Goal: Information Seeking & Learning: Learn about a topic

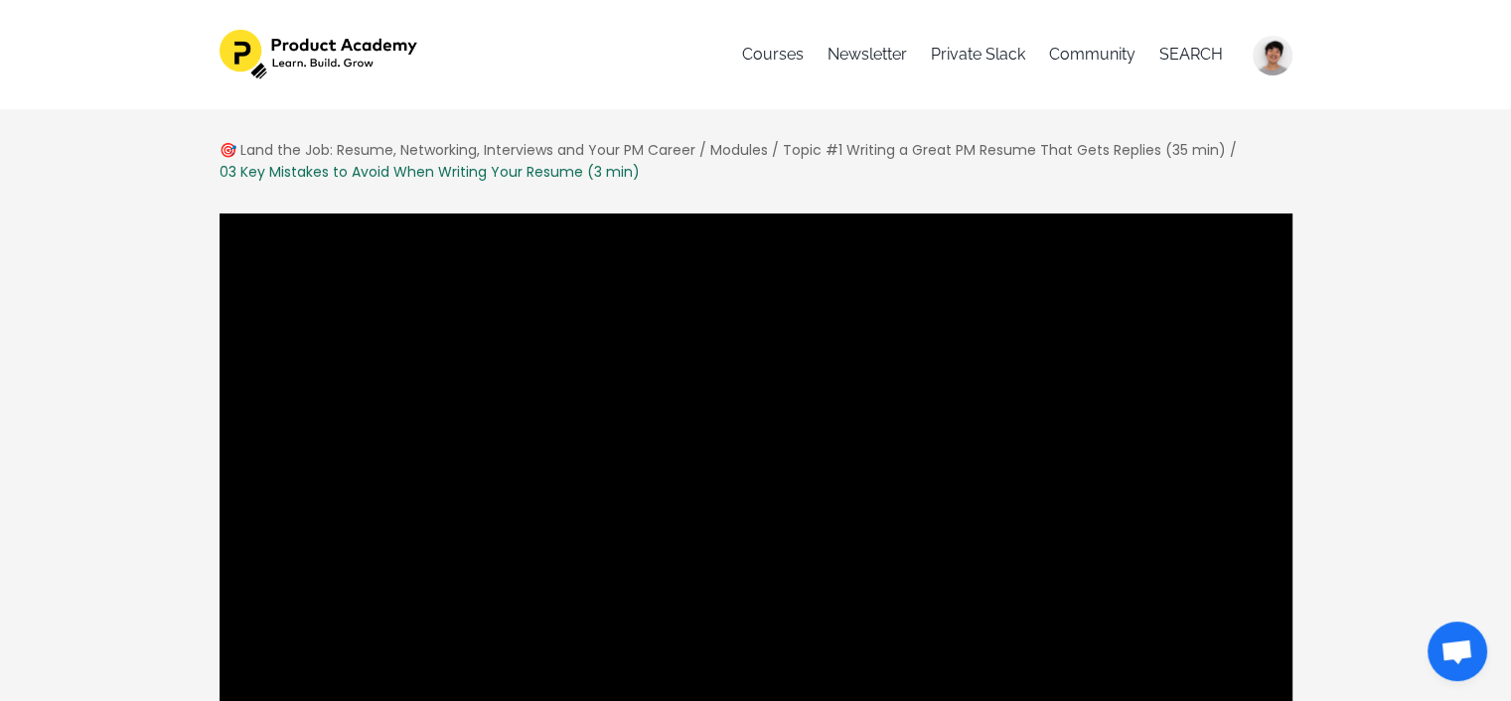
click at [1173, 536] on div at bounding box center [756, 516] width 1075 height 606
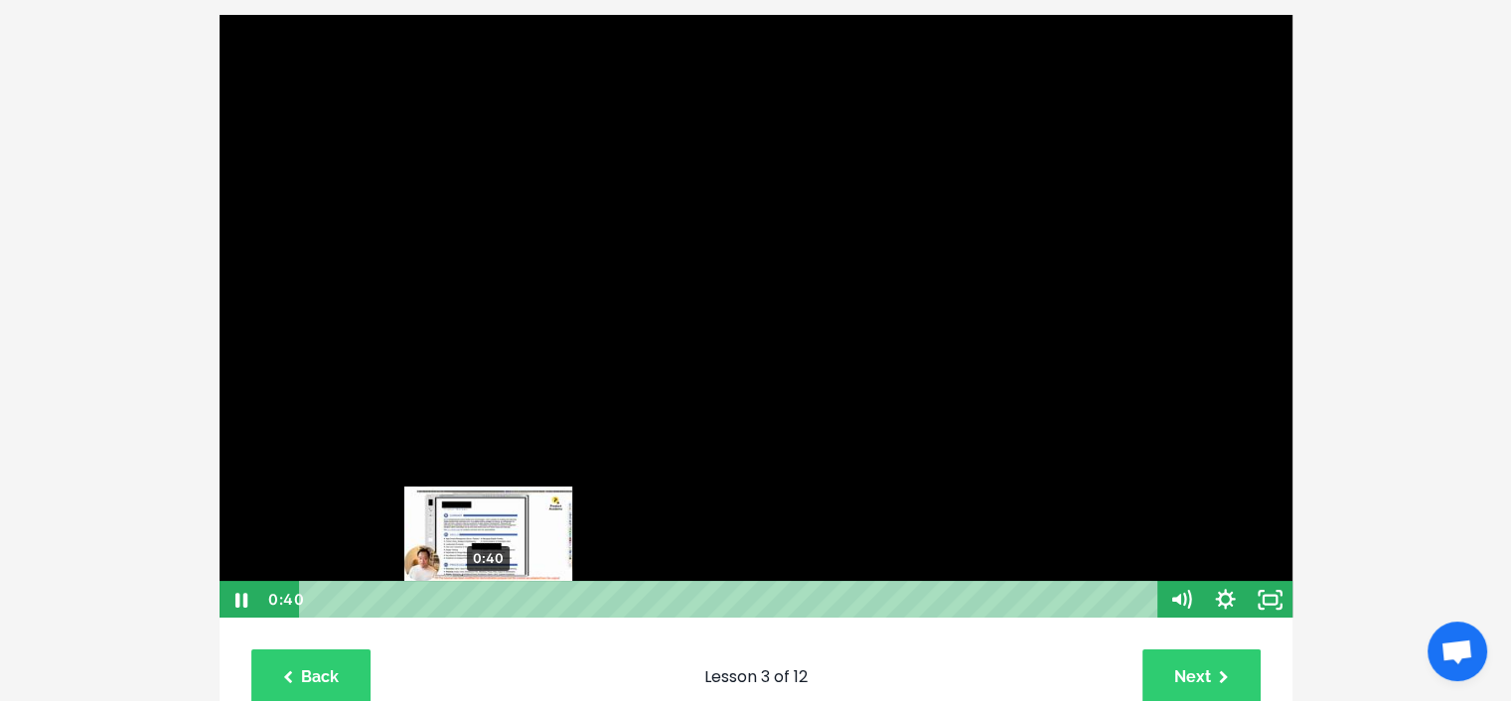
click at [489, 603] on div "0:40" at bounding box center [731, 600] width 832 height 38
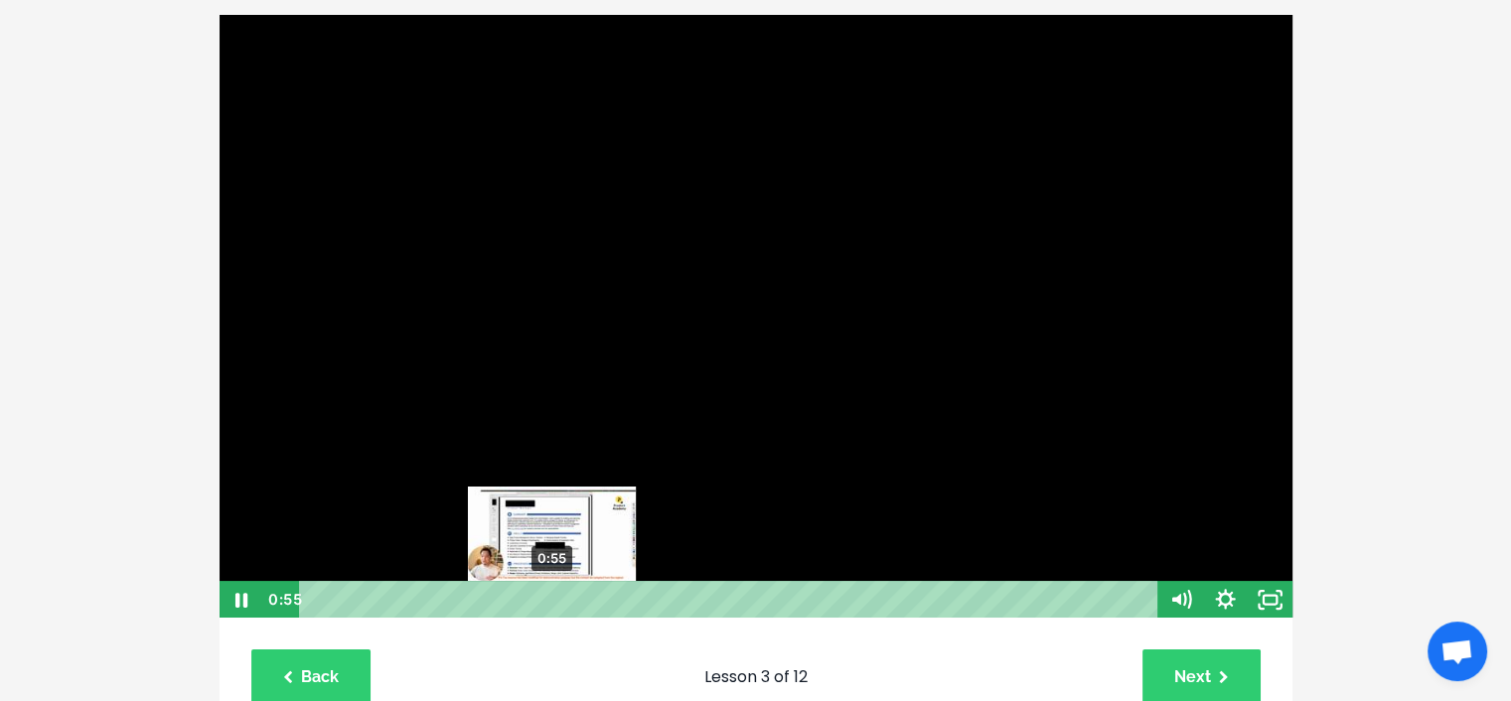
click at [552, 602] on div "0:55" at bounding box center [731, 600] width 832 height 38
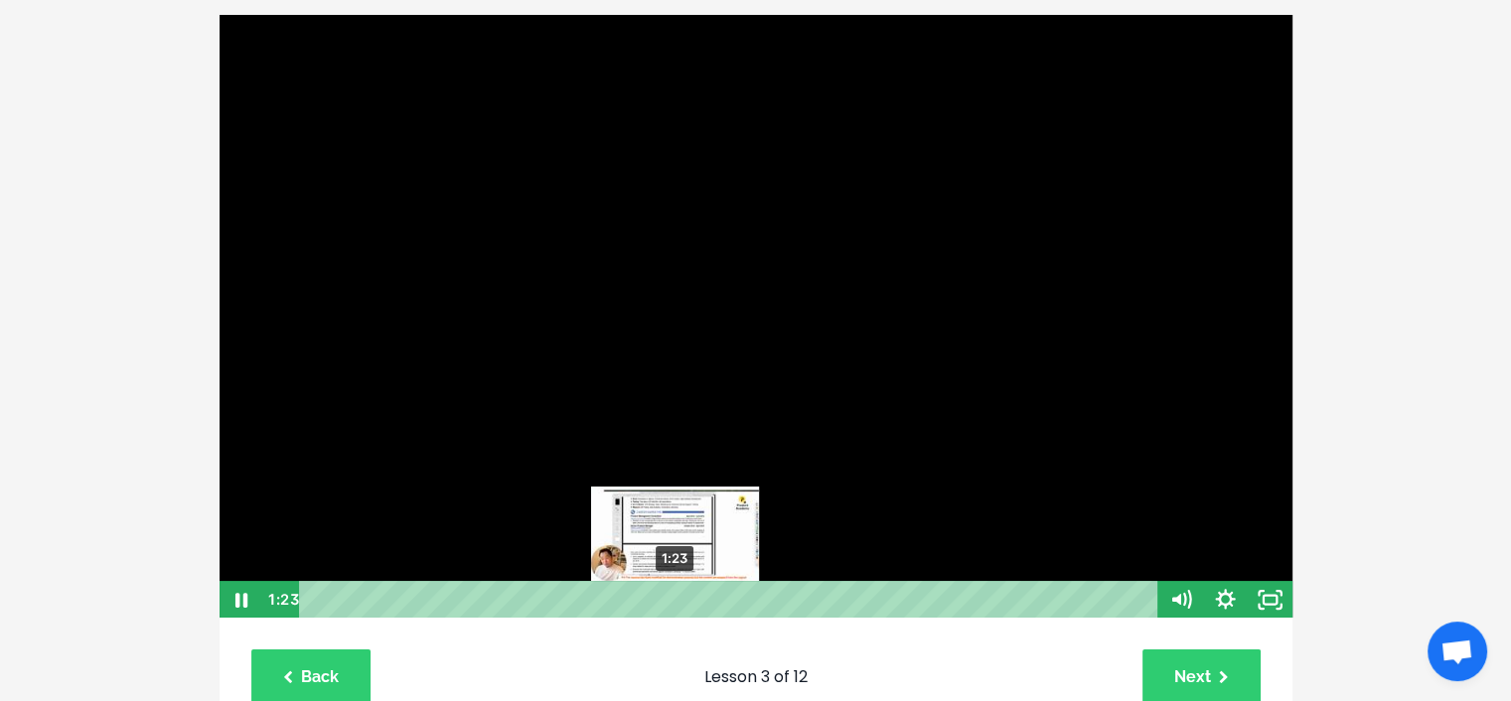
click at [675, 599] on div "1:23" at bounding box center [731, 600] width 832 height 38
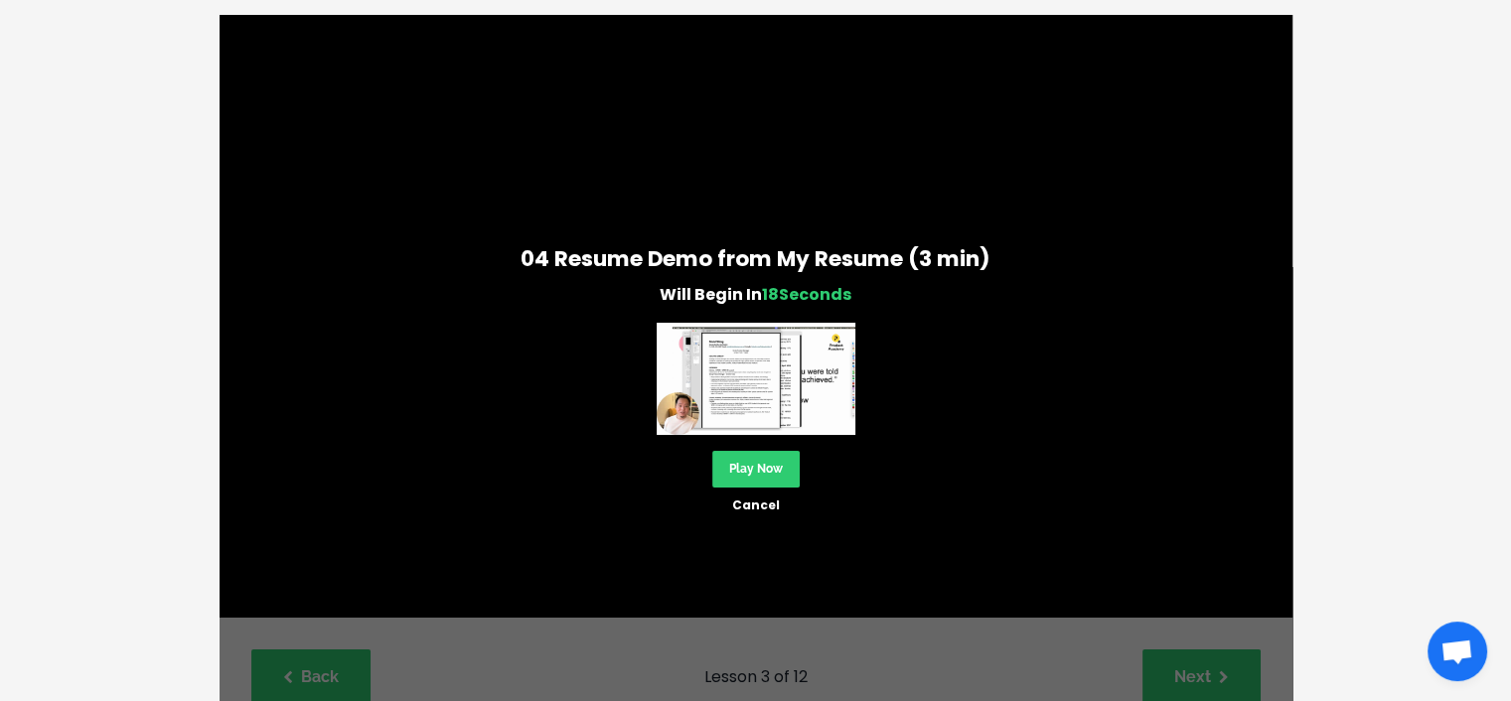
click at [799, 471] on div "04 Resume Demo from My Resume (3 min) Will Begin In 18 Seconds Play Now Cancel" at bounding box center [756, 375] width 1073 height 278
click at [787, 468] on link "Play Now" at bounding box center [755, 469] width 87 height 37
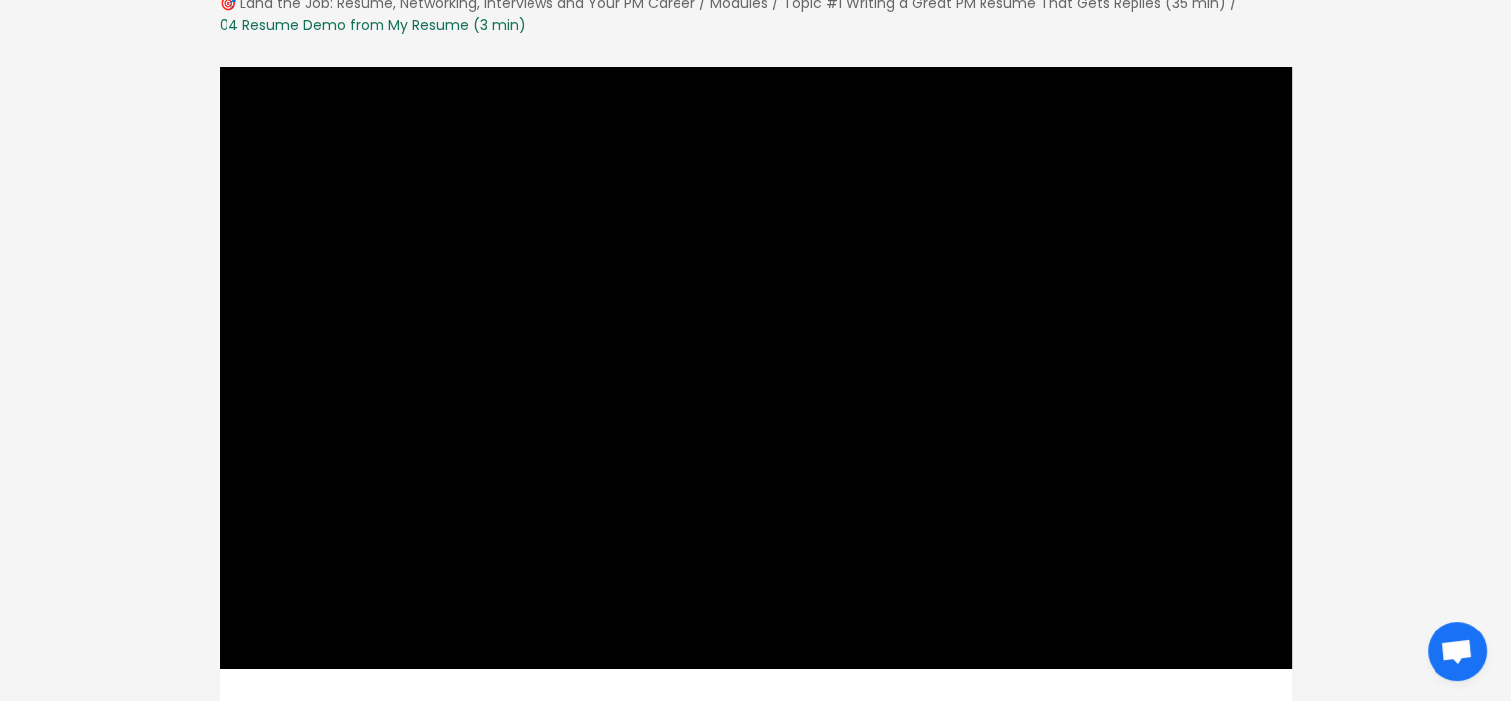
scroll to position [156, 0]
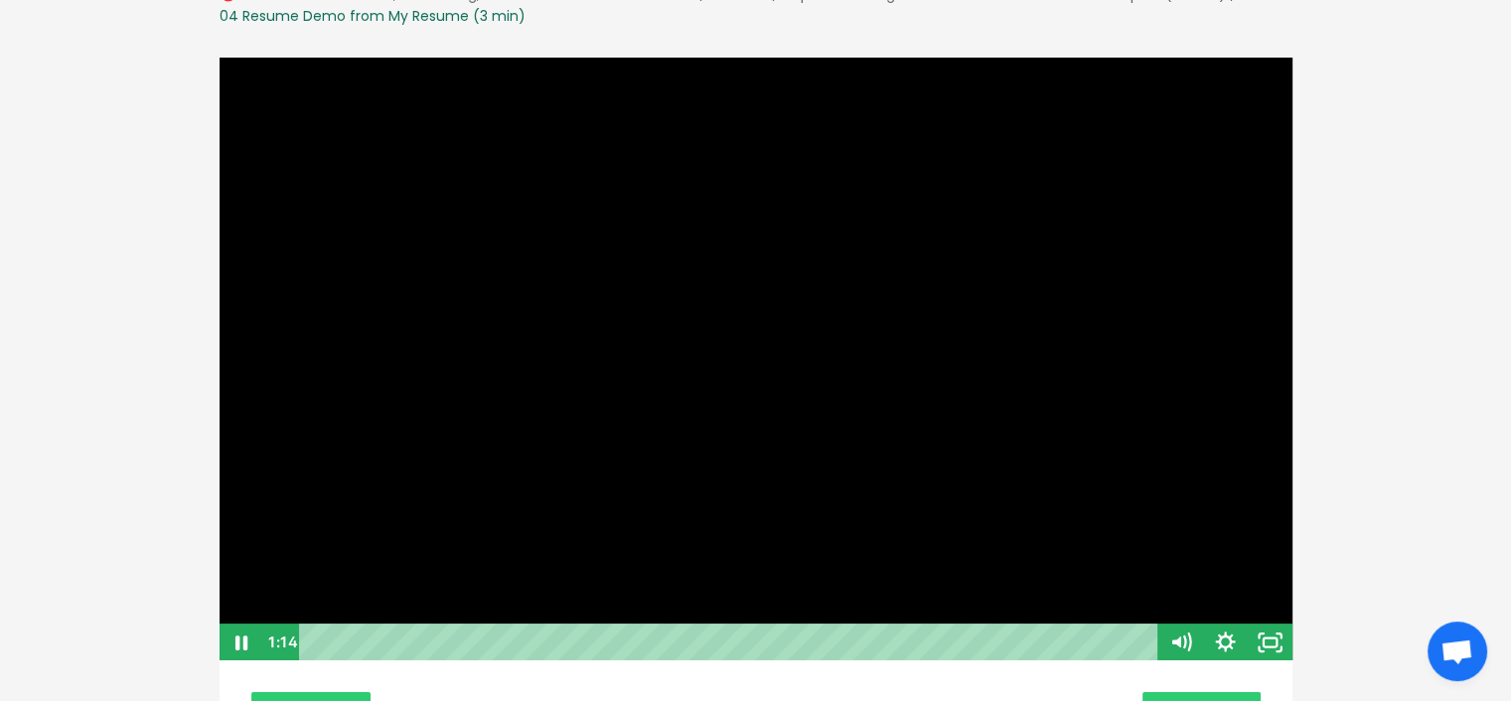
click at [822, 492] on div at bounding box center [756, 360] width 1075 height 606
click at [670, 301] on div at bounding box center [756, 360] width 1075 height 606
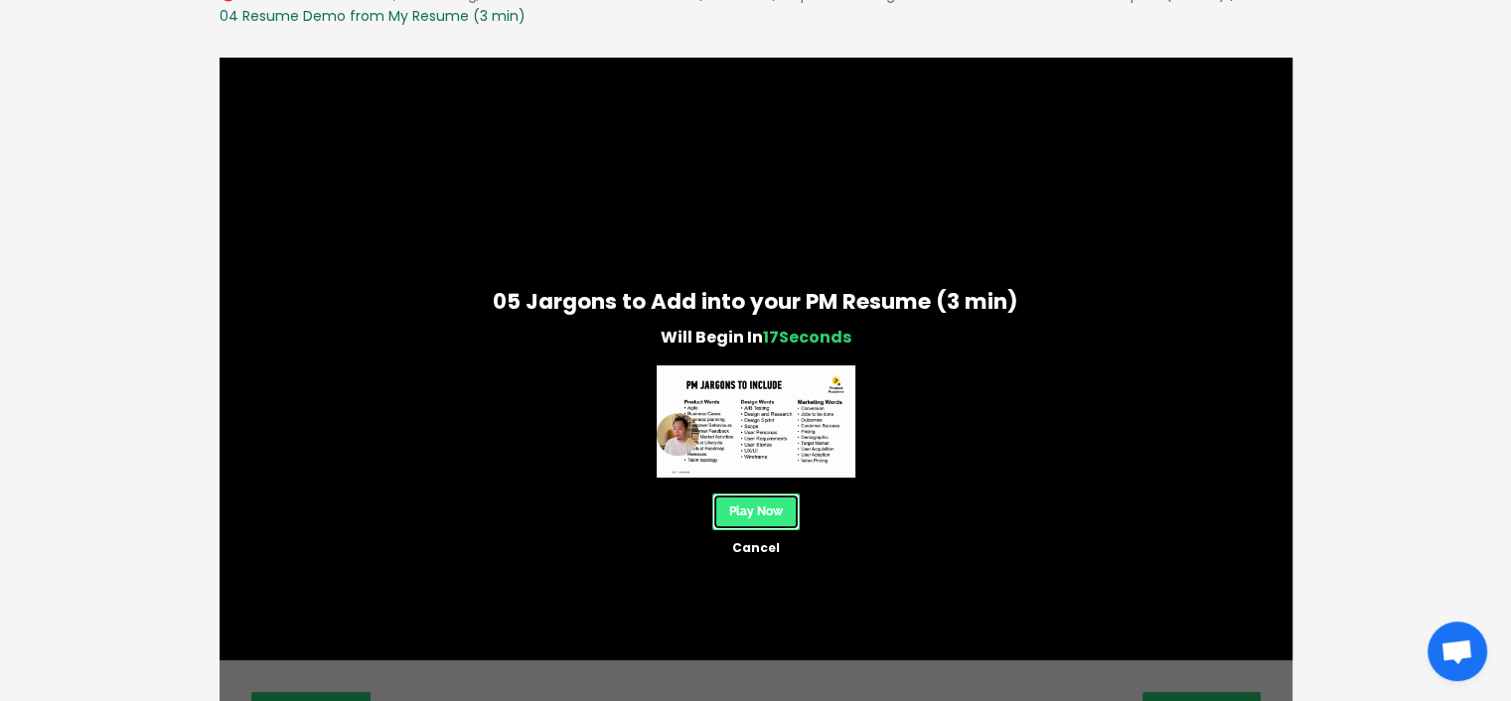
click at [763, 509] on link "Play Now" at bounding box center [755, 512] width 87 height 37
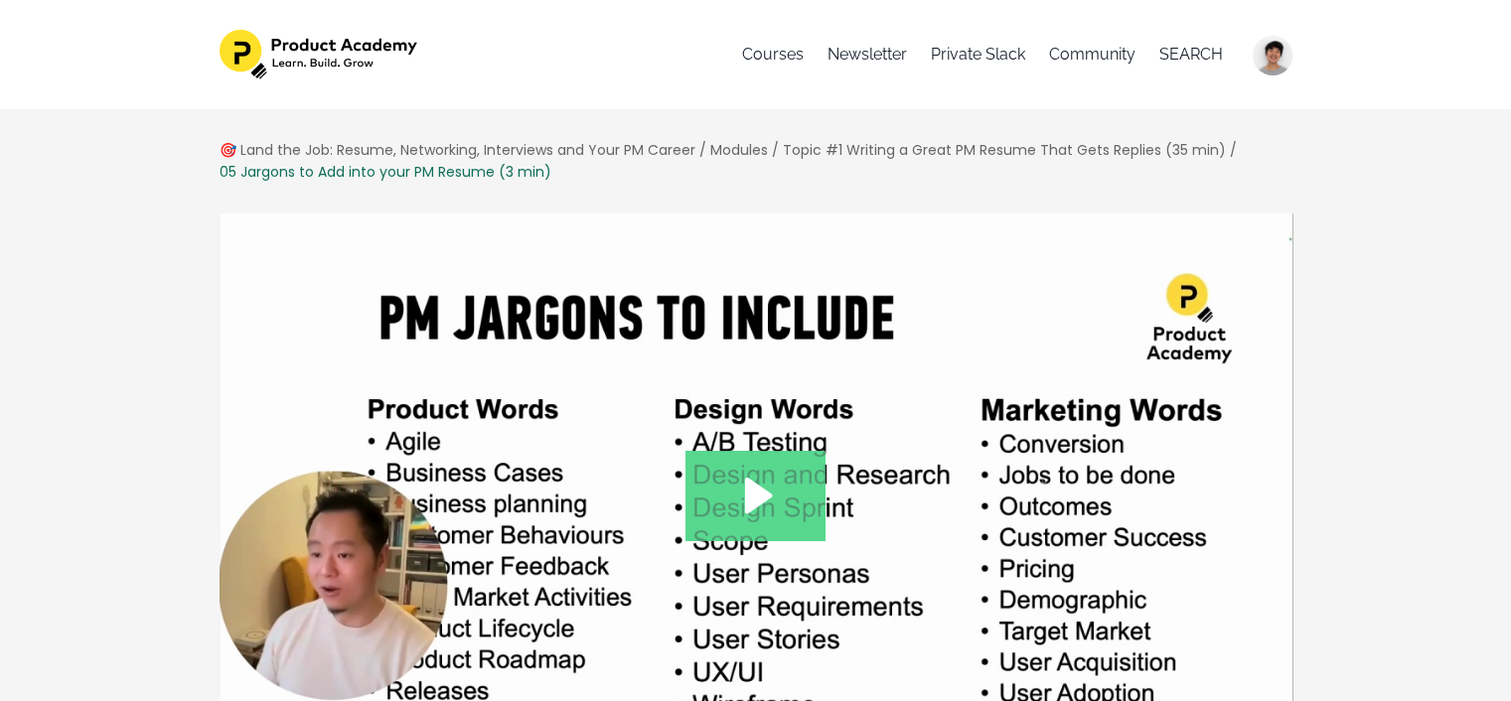
click at [758, 504] on icon "Play Video: file-uploads/sites/127338/video/aee8c6a-145f-c0ea-b13-bac4a17812ea_…" at bounding box center [759, 496] width 28 height 36
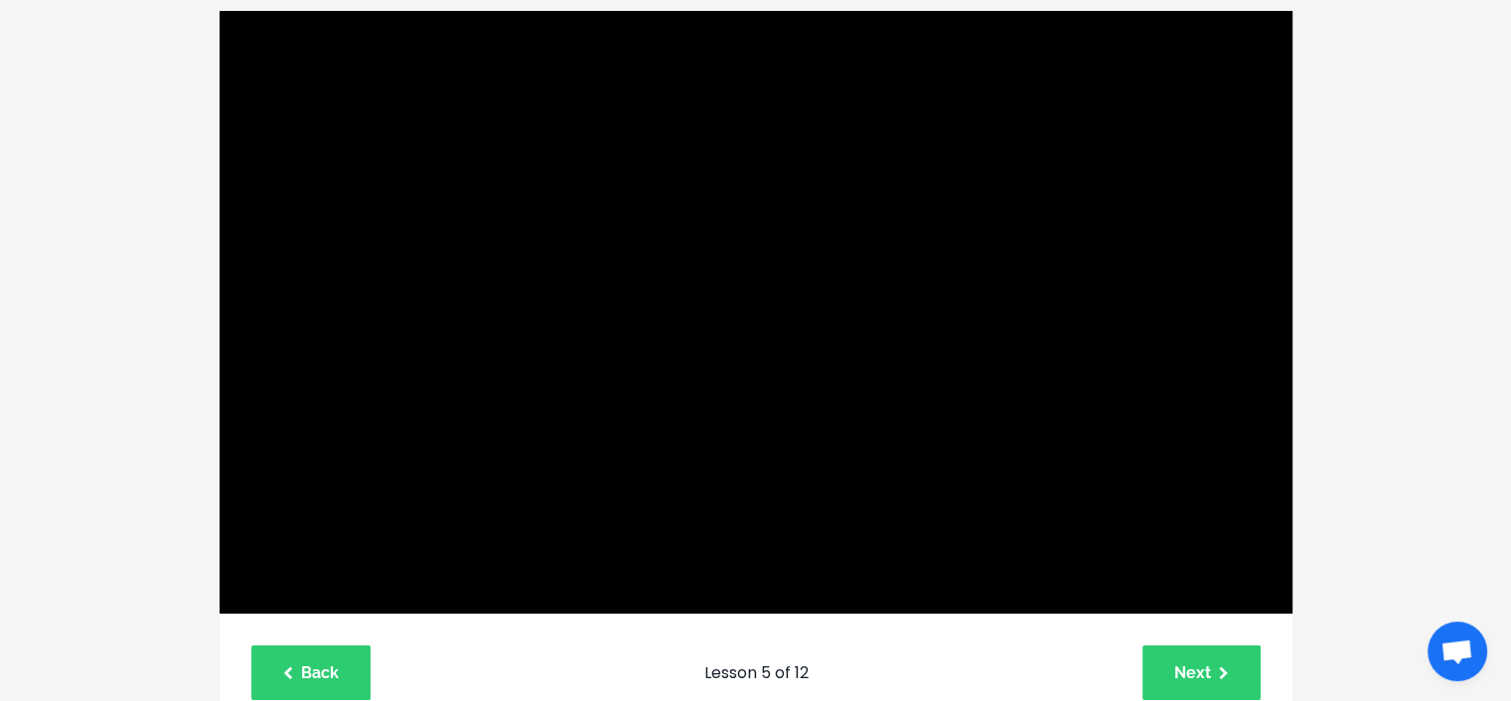
scroll to position [206, 0]
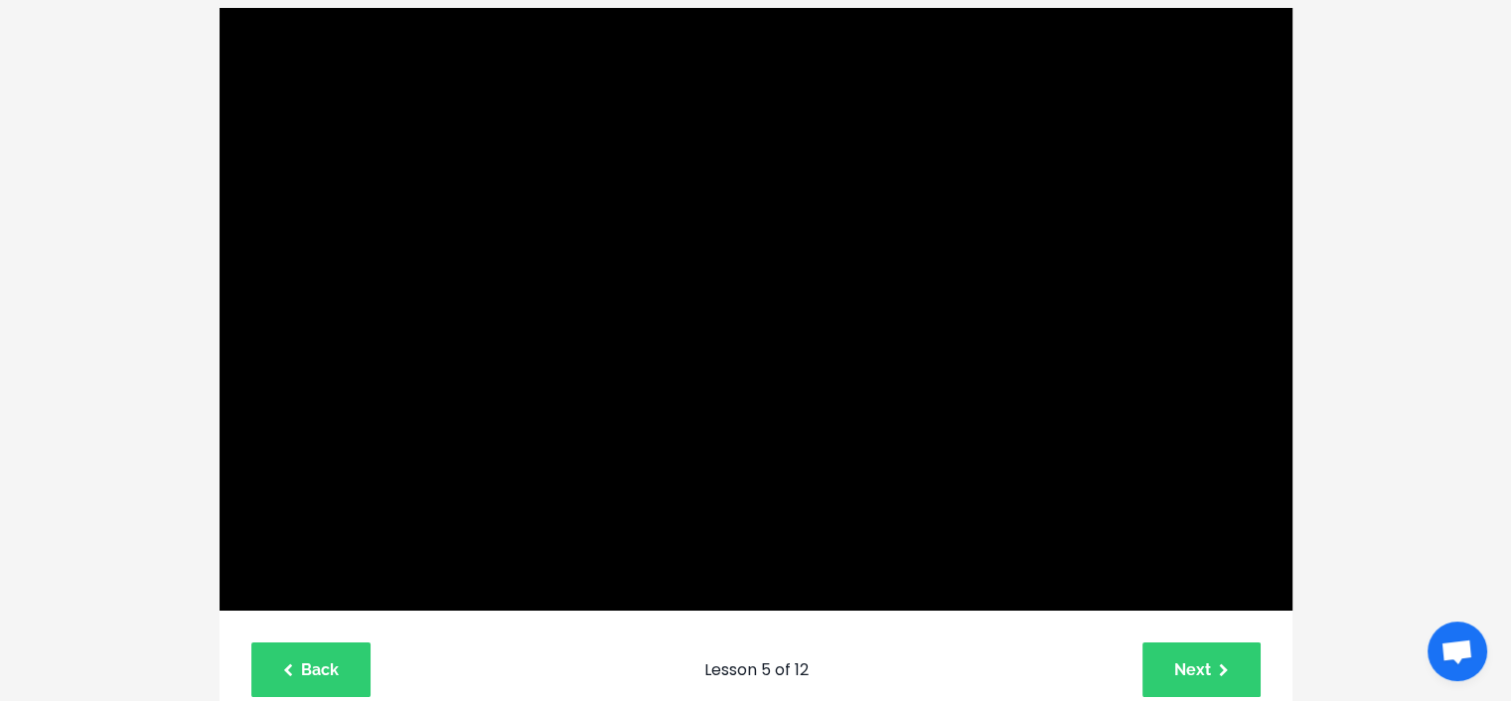
click at [219, 7] on button "Pause: file-uploads/sites/127338/video/aee8c6a-145f-c0ea-b13-bac4a17812ea__5_Ja…" at bounding box center [219, 7] width 1 height 1
click at [219, 7] on button "Play Video: file-uploads/sites/127338/video/aee8c6a-145f-c0ea-b13-bac4a17812ea_…" at bounding box center [219, 7] width 1 height 1
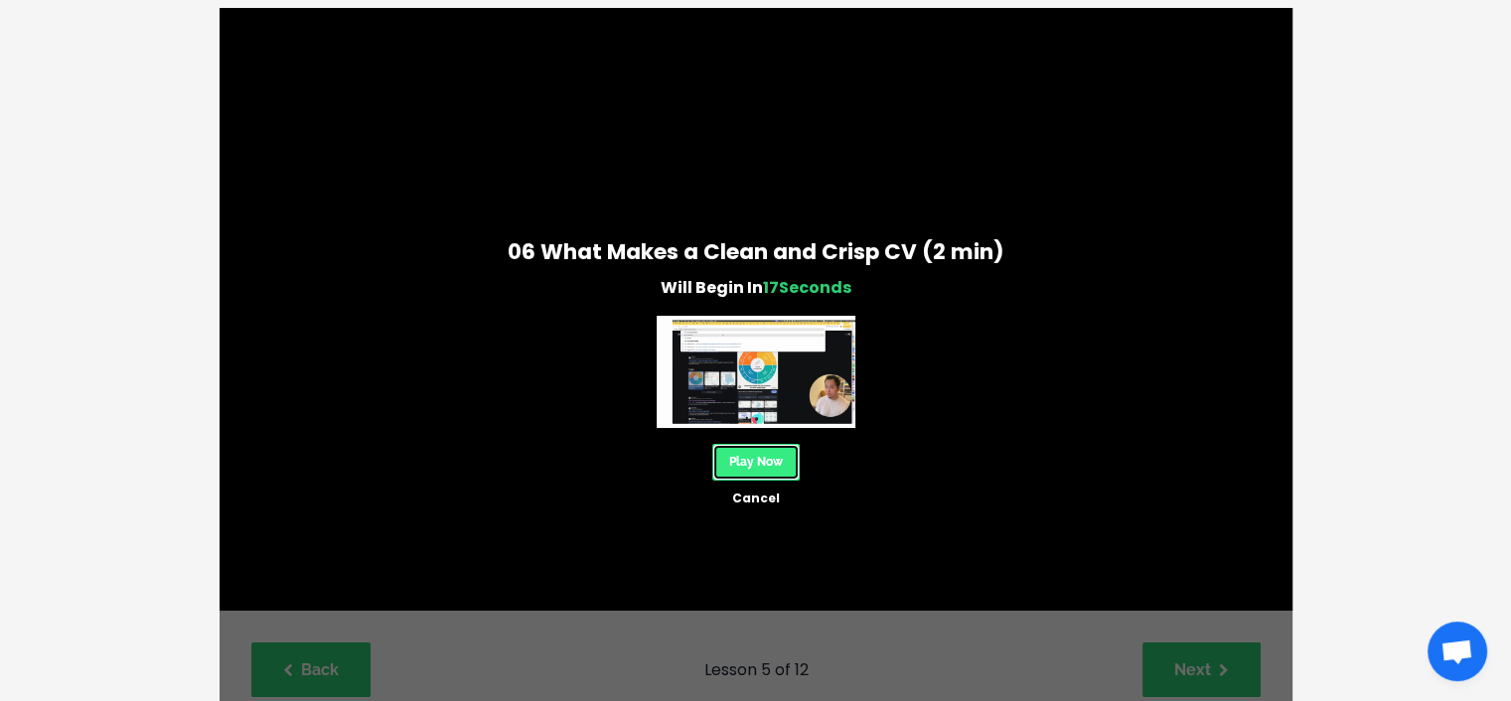
click at [764, 456] on link "Play Now" at bounding box center [755, 462] width 87 height 37
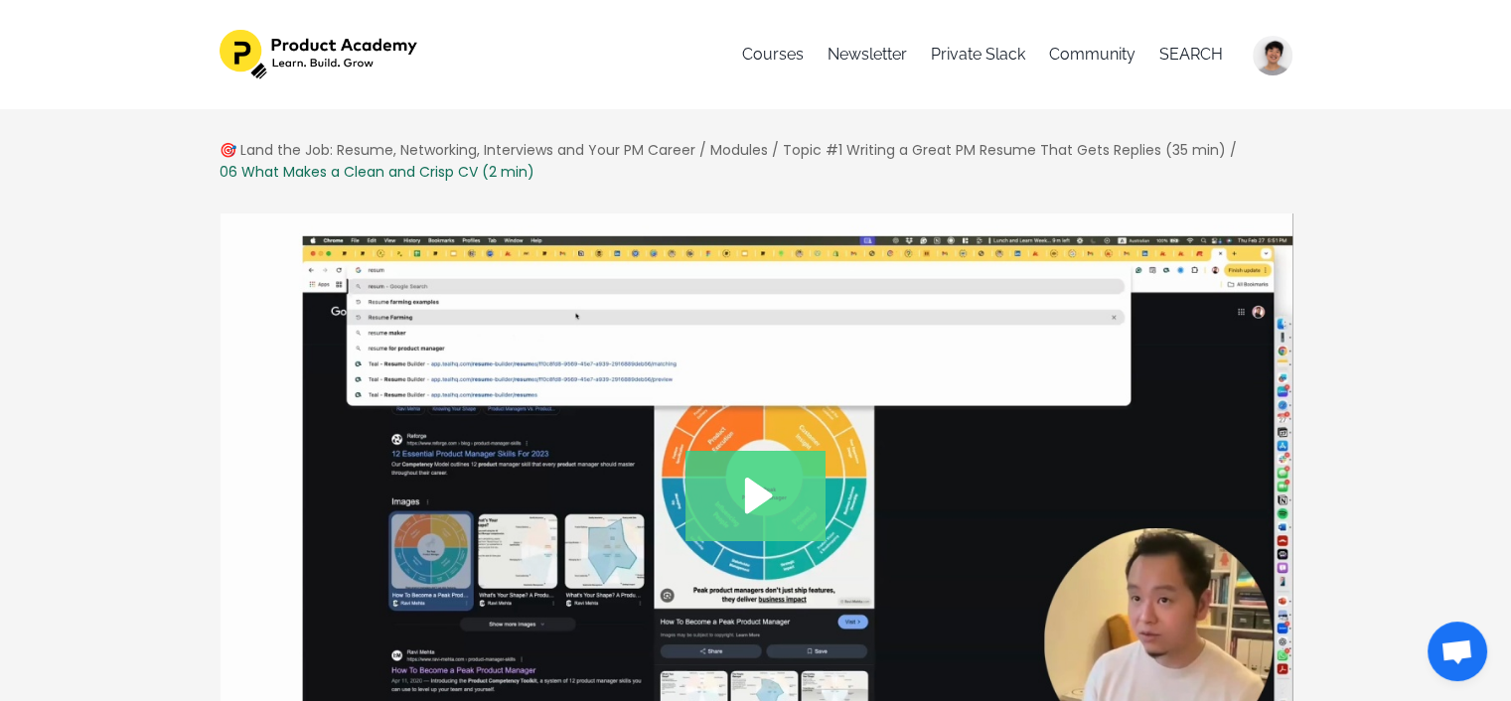
click at [766, 463] on icon "Play Video: file-uploads/sites/127338/video/41f1d48-f60-52a7-b1f4-ba1eb2f811a__…" at bounding box center [755, 495] width 140 height 89
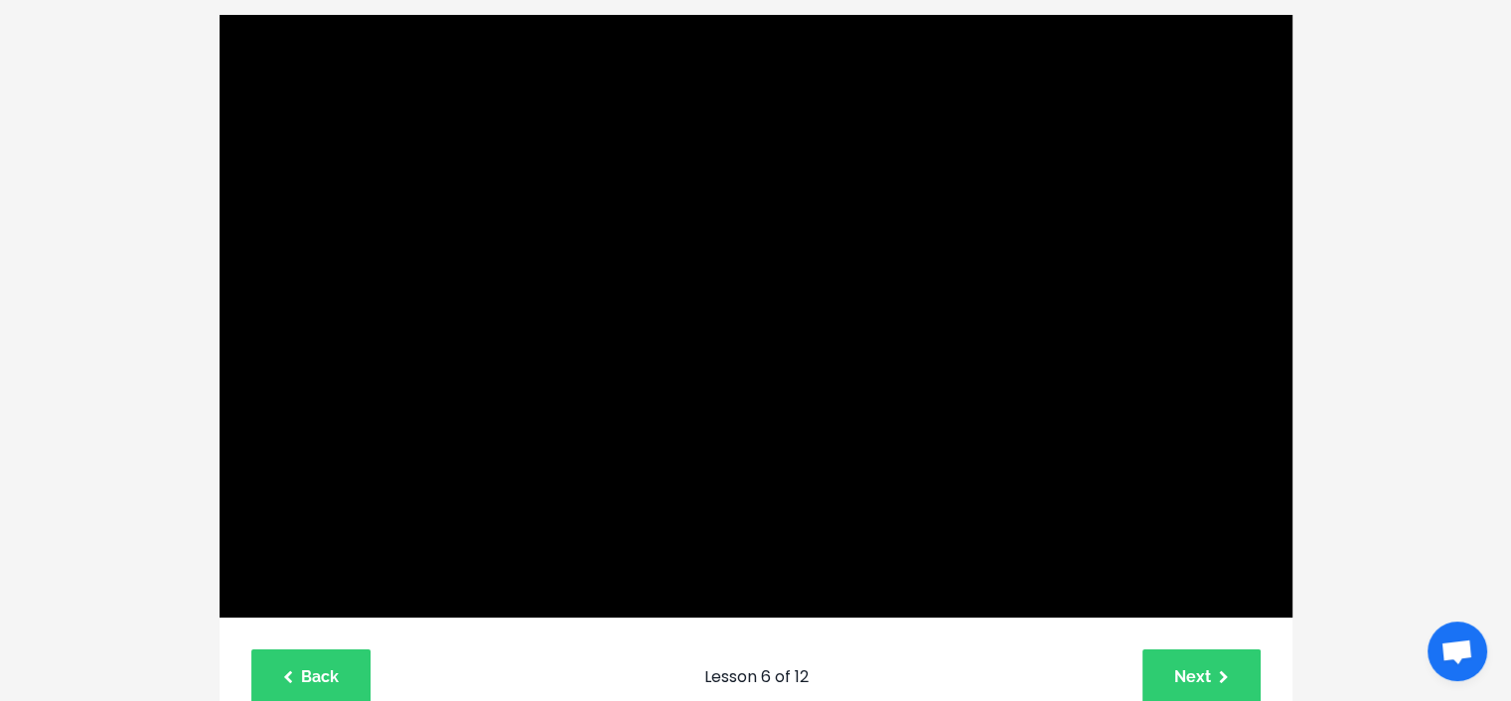
scroll to position [211, 0]
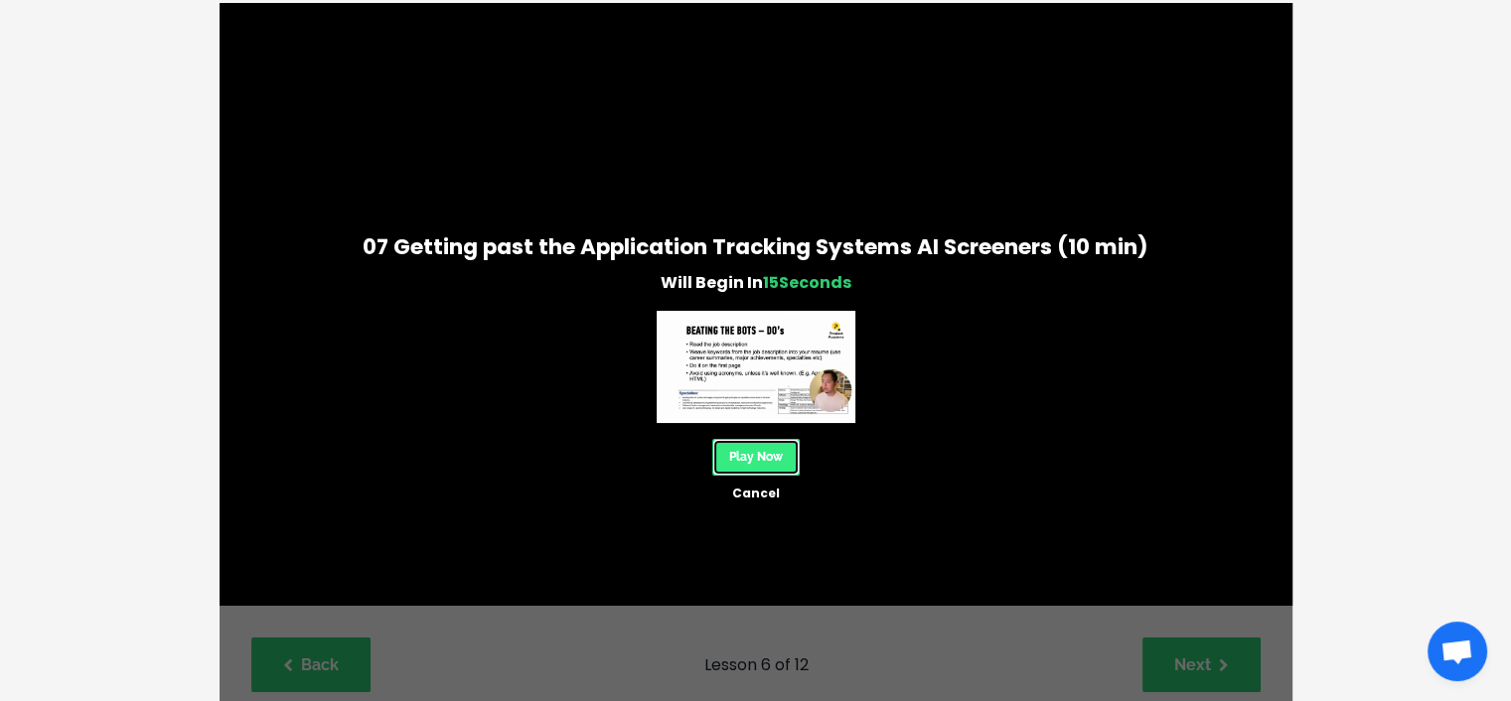
click at [788, 455] on link "Play Now" at bounding box center [755, 457] width 87 height 37
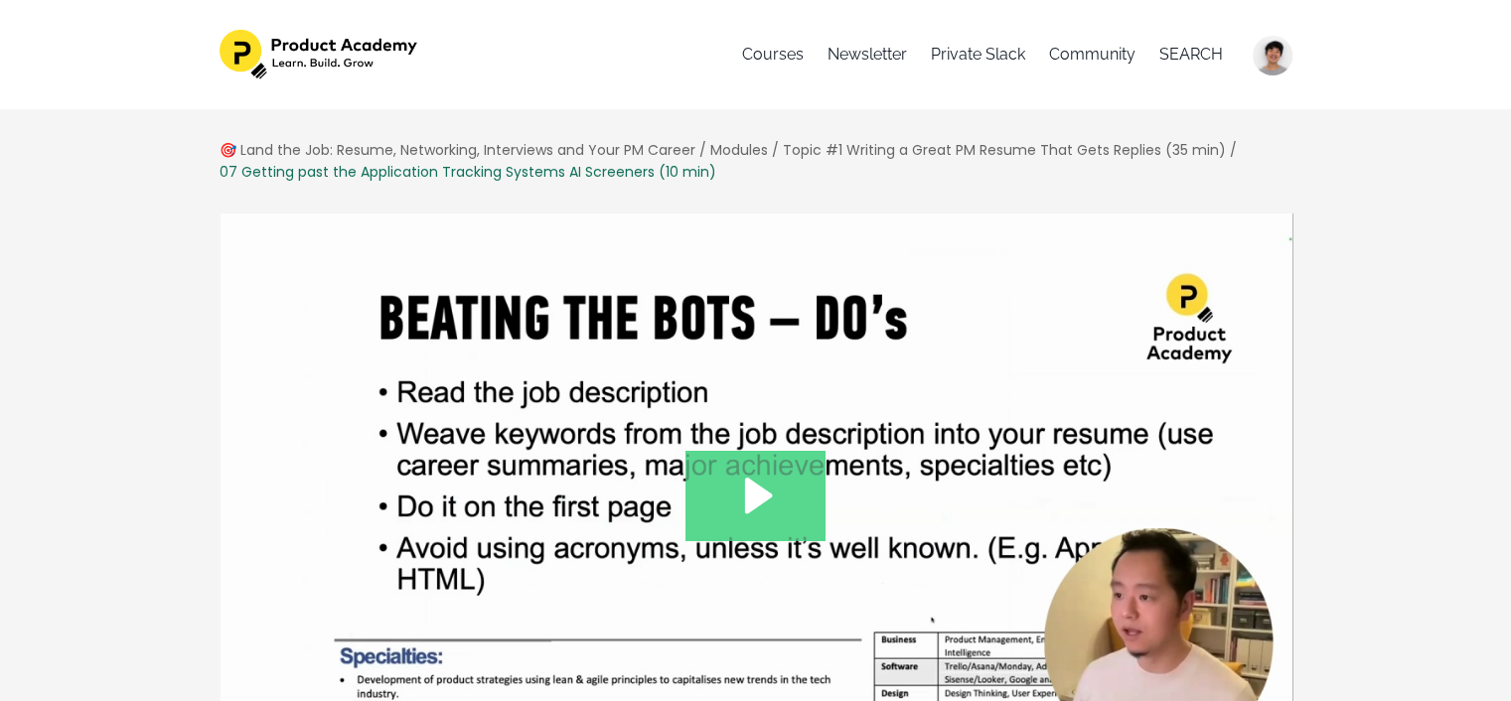
click at [755, 494] on icon "Play Video: file-uploads/sites/127338/video/5343600-c13c-7c54-a3d-f8bbb423838e_…" at bounding box center [759, 496] width 28 height 36
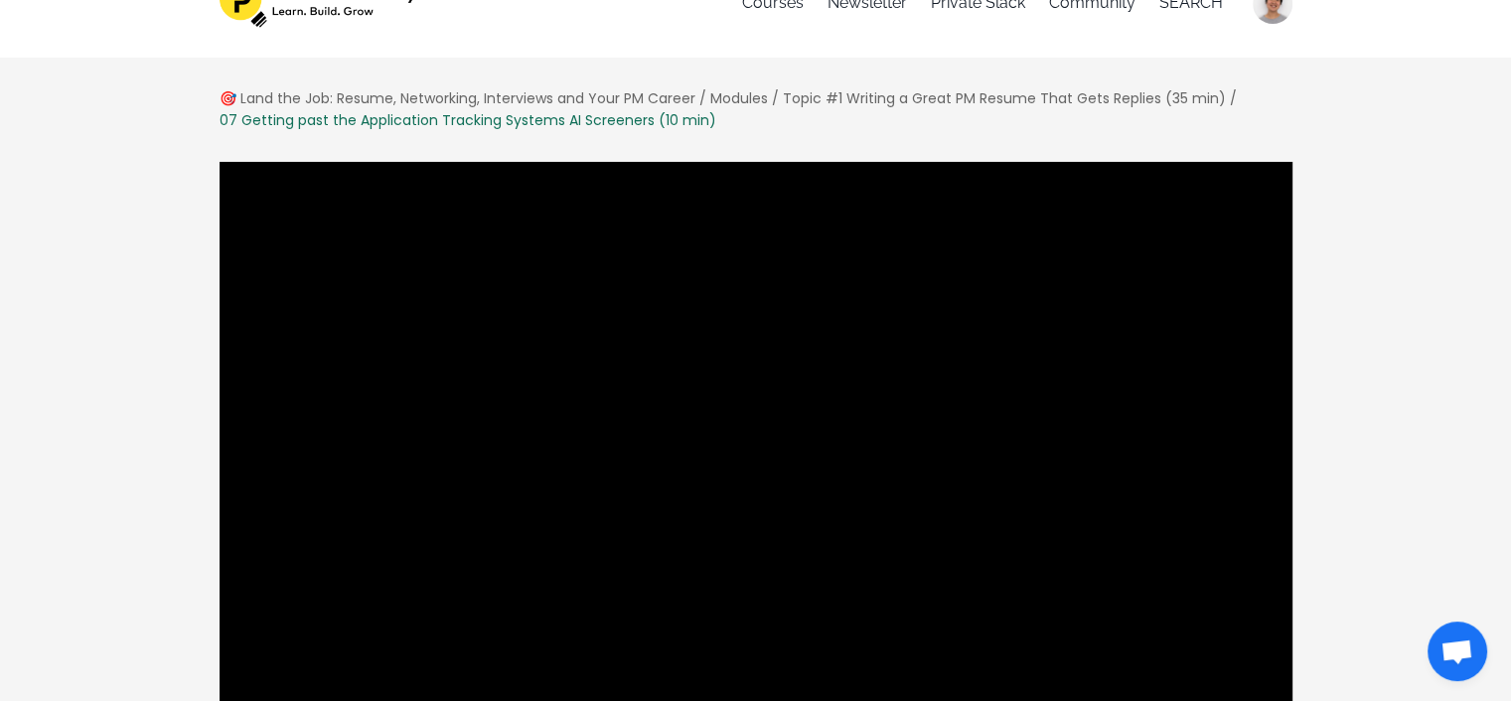
scroll to position [99, 0]
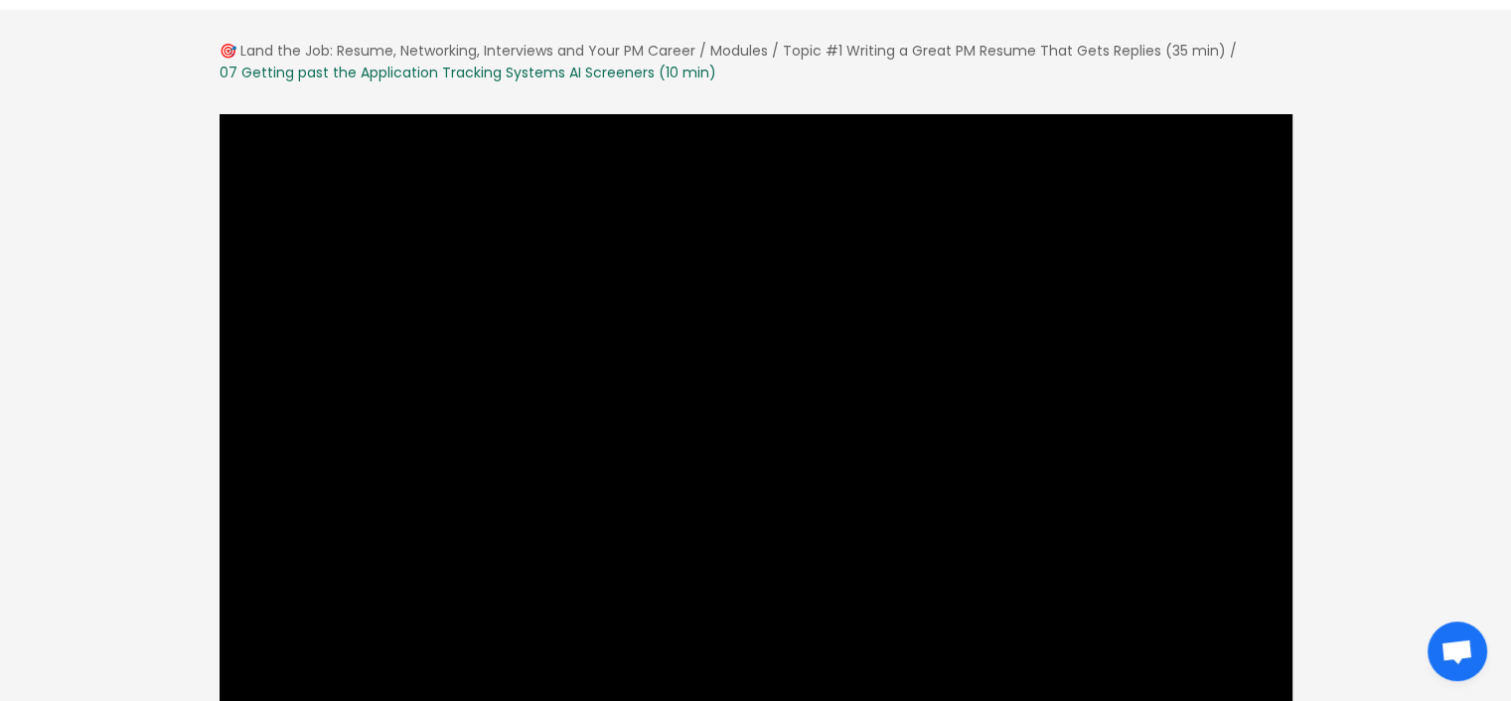
click at [219, 113] on button "Pause: file-uploads/sites/127338/video/5343600-c13c-7c54-a3d-f8bbb423838e__7_Ge…" at bounding box center [219, 113] width 1 height 1
click at [219, 113] on button "Play Video: file-uploads/sites/127338/video/5343600-c13c-7c54-a3d-f8bbb423838e_…" at bounding box center [219, 113] width 1 height 1
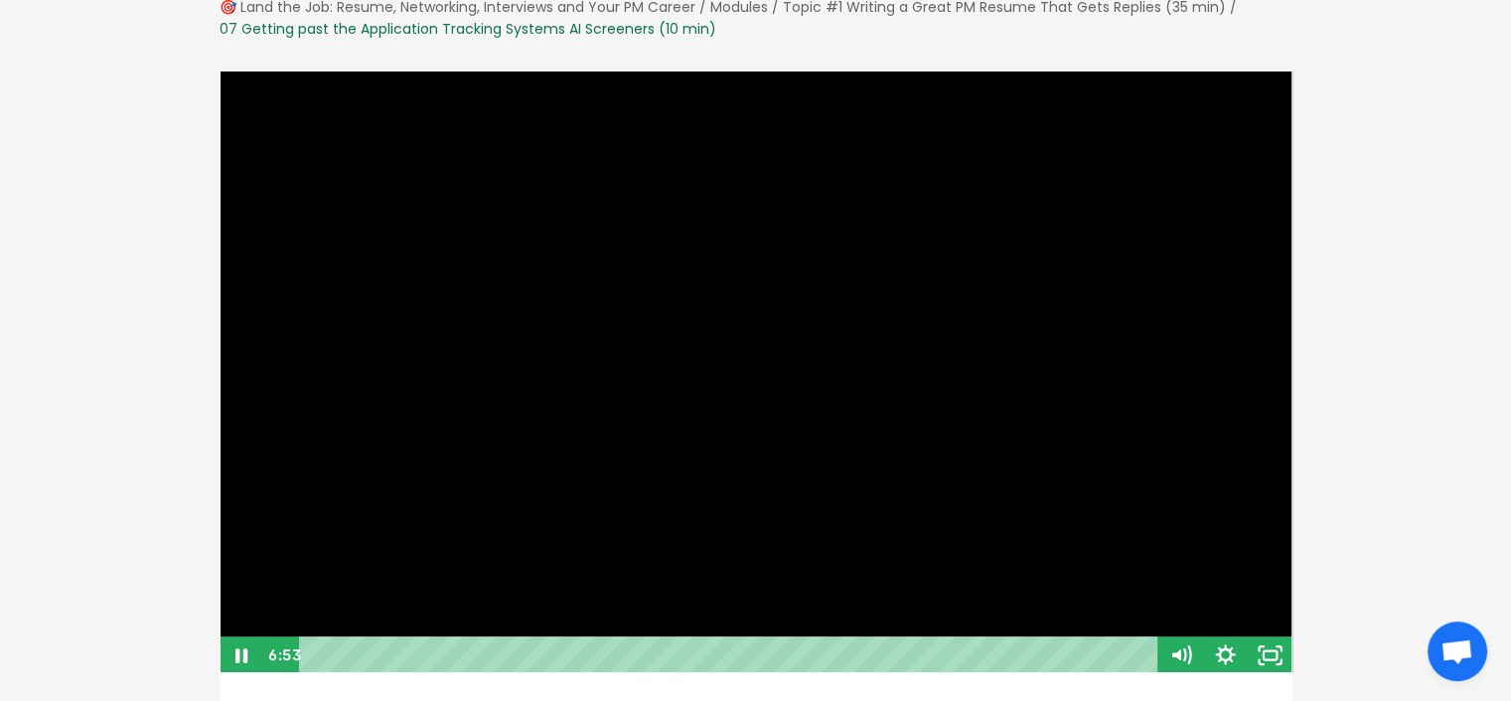
scroll to position [187, 0]
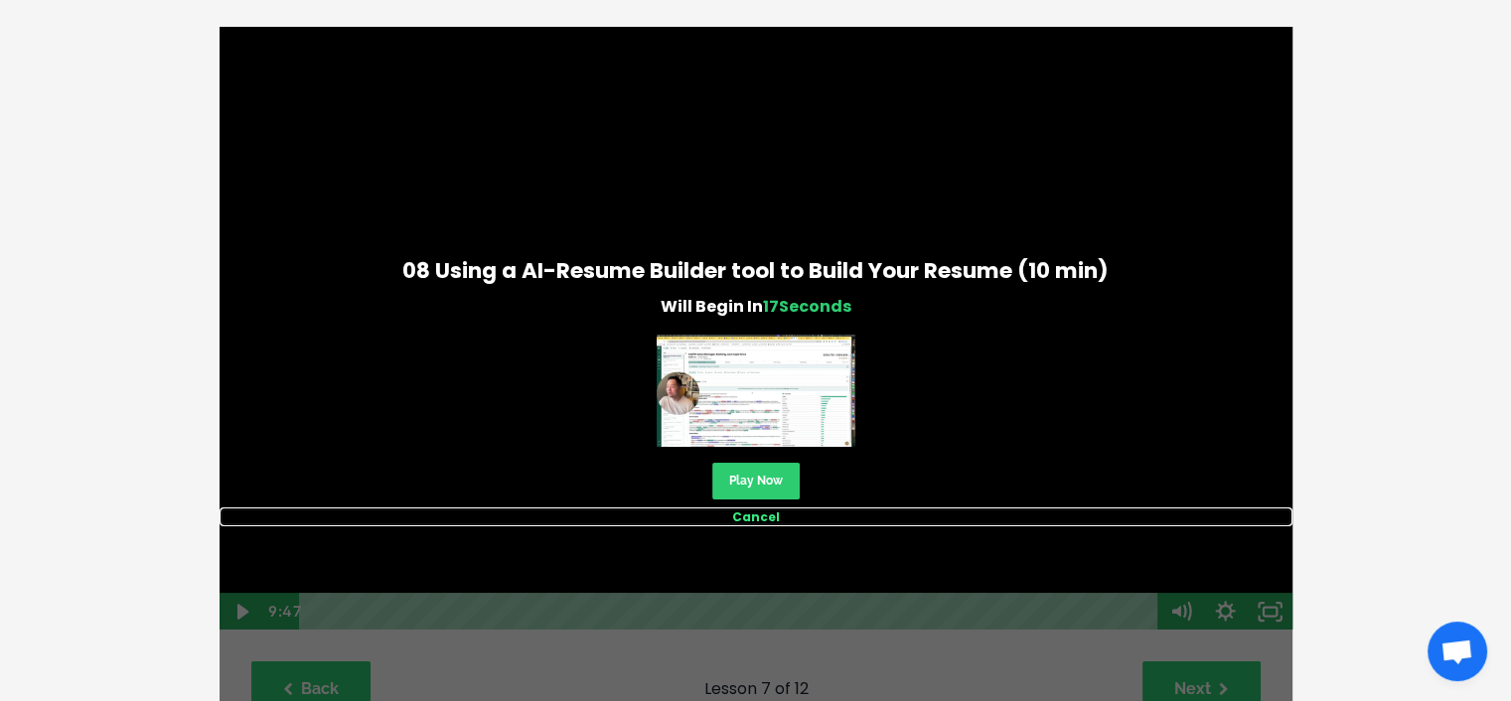
click at [761, 510] on link "Cancel" at bounding box center [756, 517] width 1073 height 19
